Goal: Task Accomplishment & Management: Manage account settings

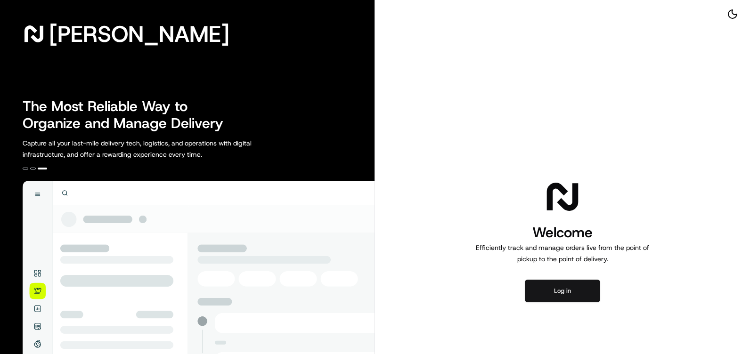
click at [548, 296] on button "Log in" at bounding box center [562, 291] width 75 height 23
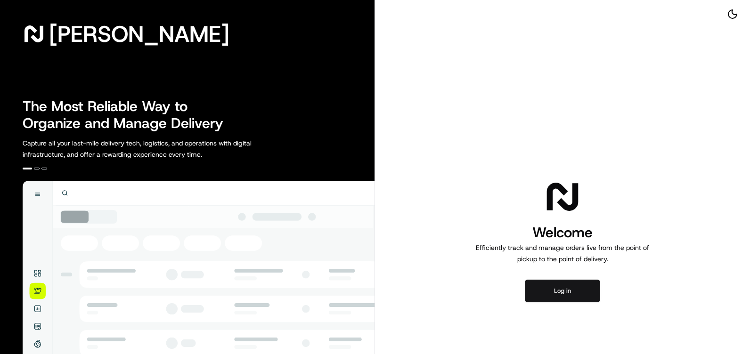
click at [555, 296] on button "Log in" at bounding box center [562, 291] width 75 height 23
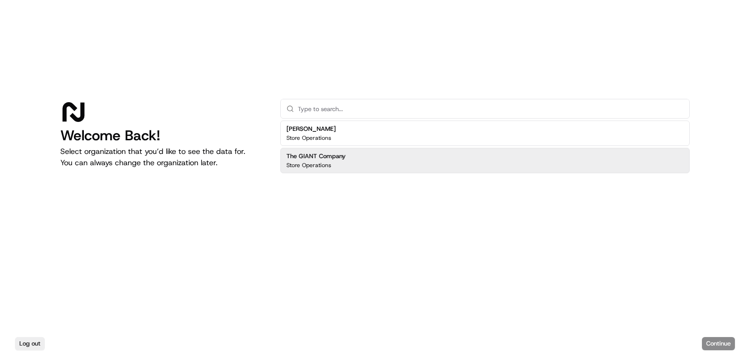
click at [401, 156] on div "The GIANT Company Store Operations" at bounding box center [485, 160] width 410 height 25
click at [707, 340] on button "Continue" at bounding box center [718, 343] width 33 height 13
